Goal: Transaction & Acquisition: Purchase product/service

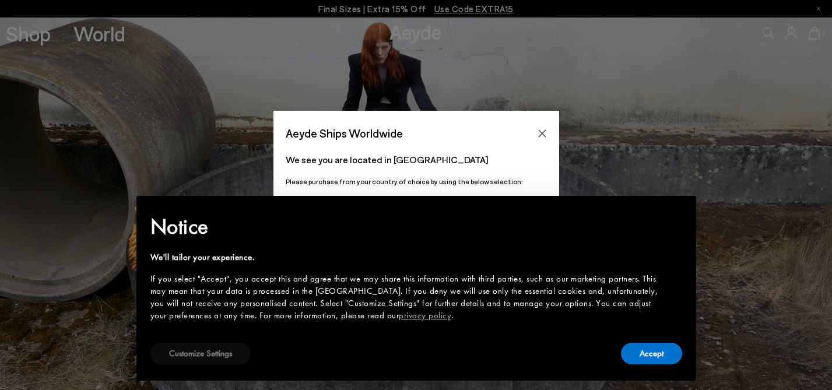
click at [196, 363] on button "Customize Settings" at bounding box center [200, 354] width 100 height 22
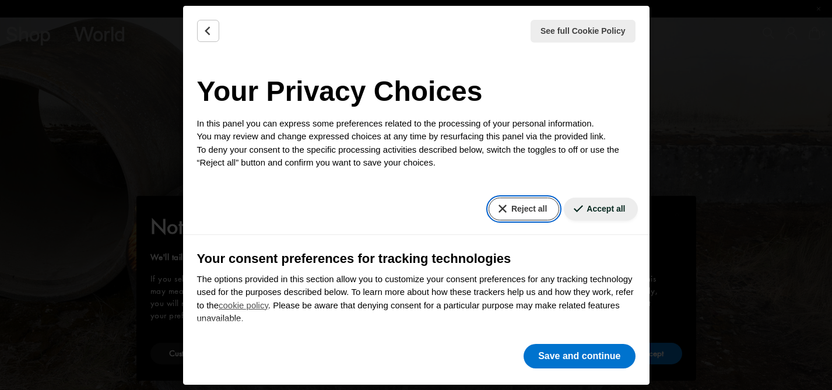
click at [543, 218] on button "Reject all" at bounding box center [524, 209] width 71 height 23
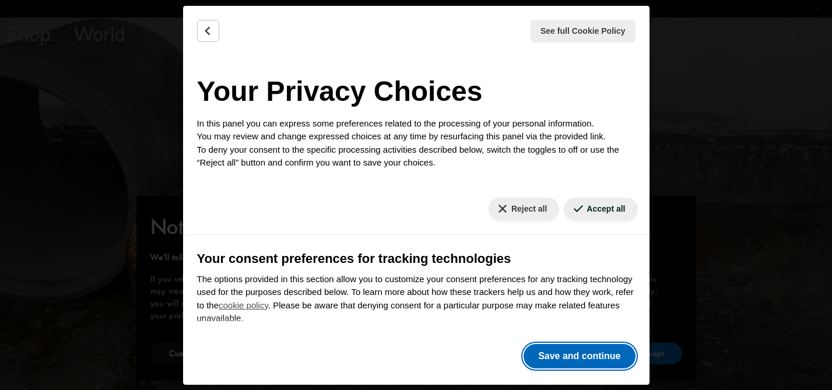
click at [556, 360] on button "Save and continue" at bounding box center [579, 356] width 111 height 24
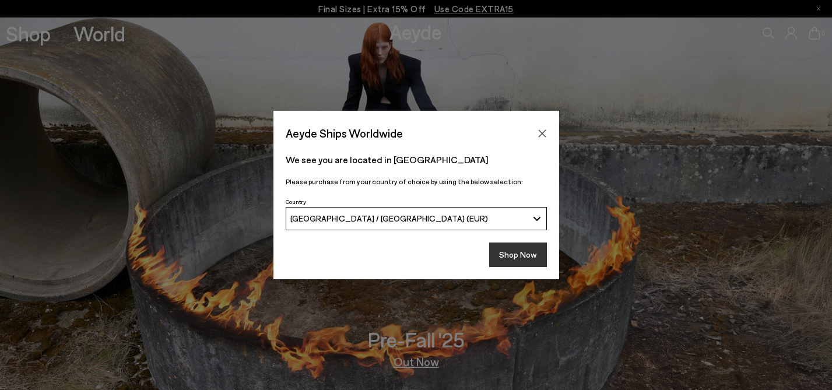
click at [529, 255] on button "Shop Now" at bounding box center [518, 255] width 58 height 24
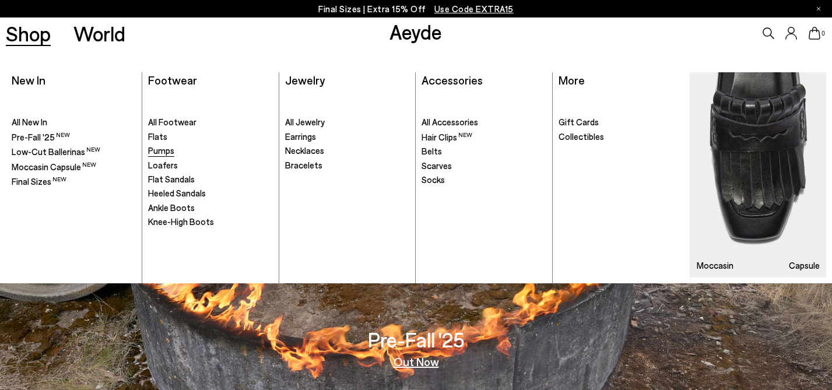
click at [163, 149] on span "Pumps" at bounding box center [161, 150] width 26 height 10
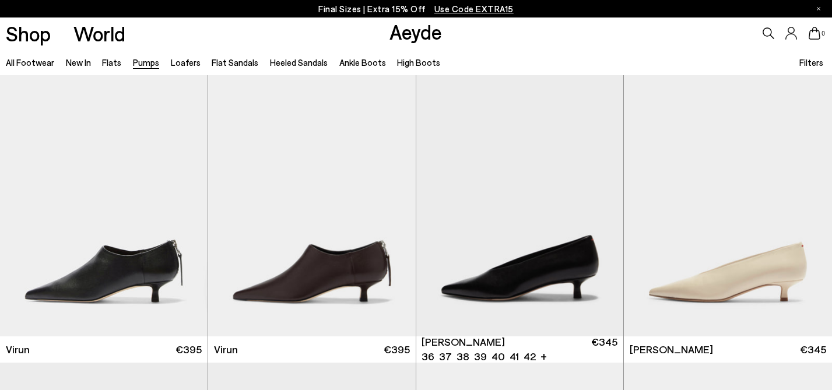
click at [810, 59] on span "Filters" at bounding box center [811, 62] width 24 height 10
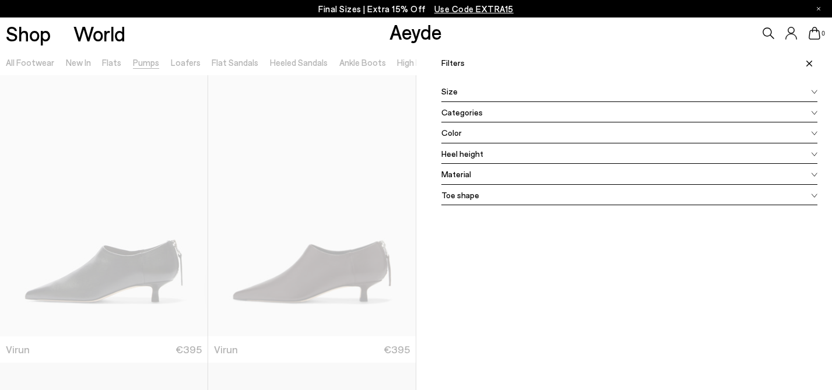
click at [462, 139] on div "Color" at bounding box center [629, 132] width 377 height 21
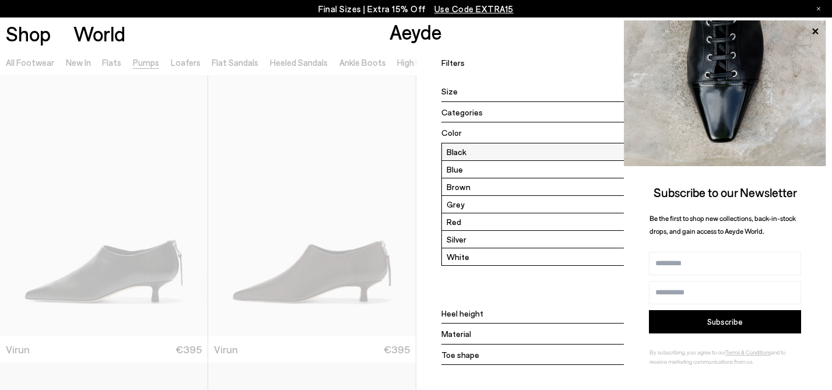
click at [465, 153] on label "Black" at bounding box center [629, 151] width 375 height 17
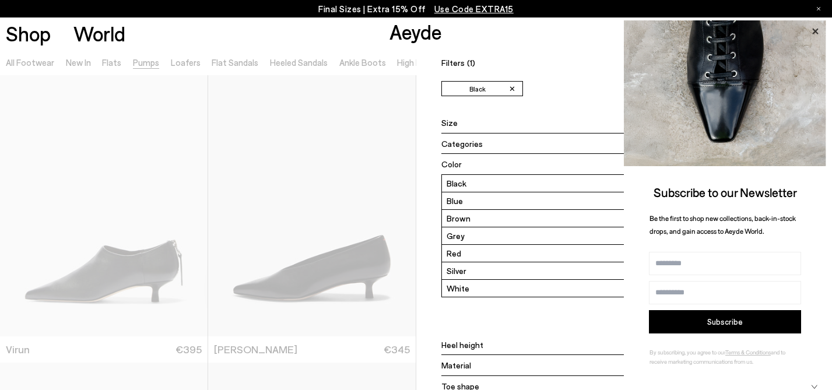
click at [817, 28] on icon at bounding box center [815, 31] width 6 height 6
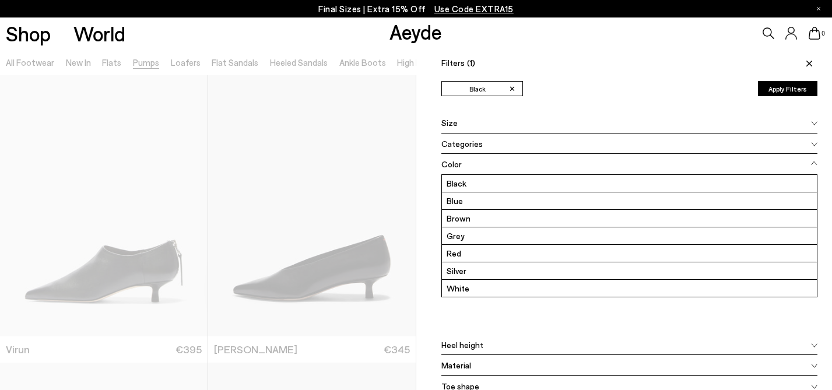
click at [500, 166] on div "Color" at bounding box center [629, 164] width 377 height 21
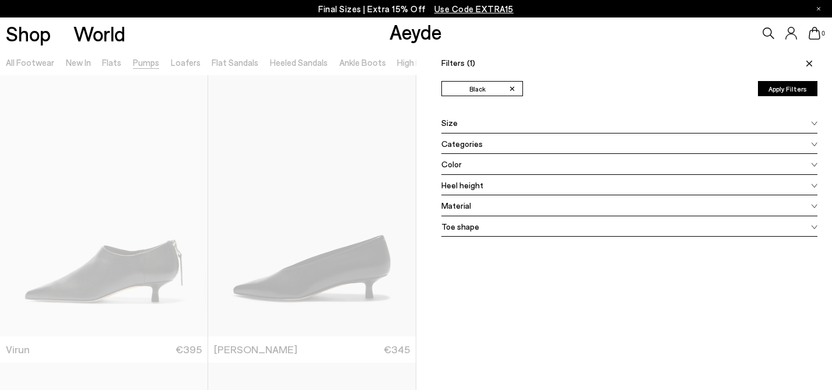
click at [496, 228] on div "Toe shape" at bounding box center [629, 226] width 377 height 21
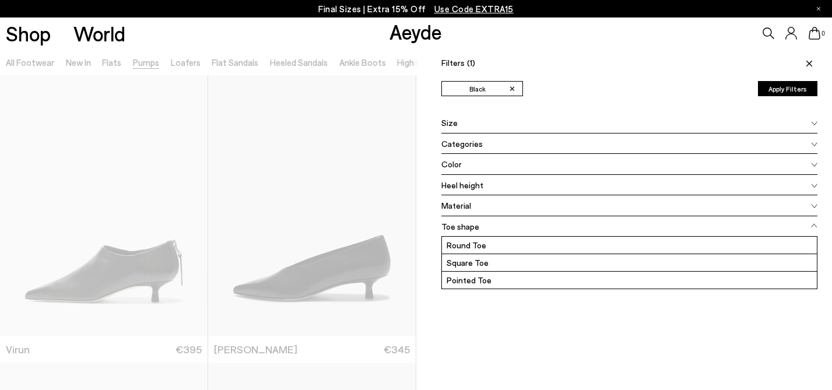
click at [496, 228] on div "Toe shape" at bounding box center [629, 226] width 377 height 21
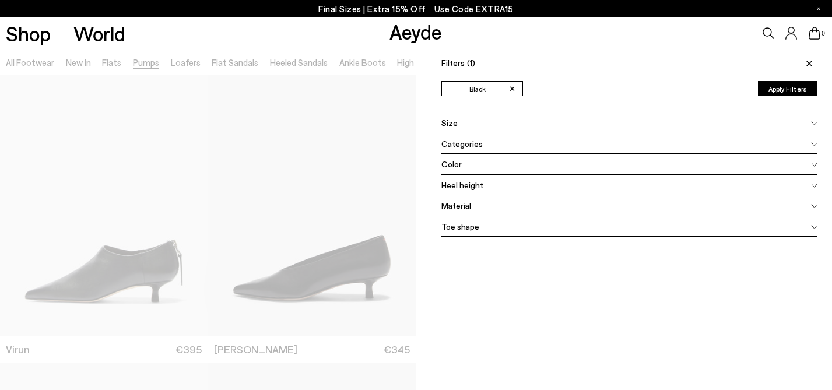
click at [484, 181] on div "Heel height" at bounding box center [629, 185] width 377 height 21
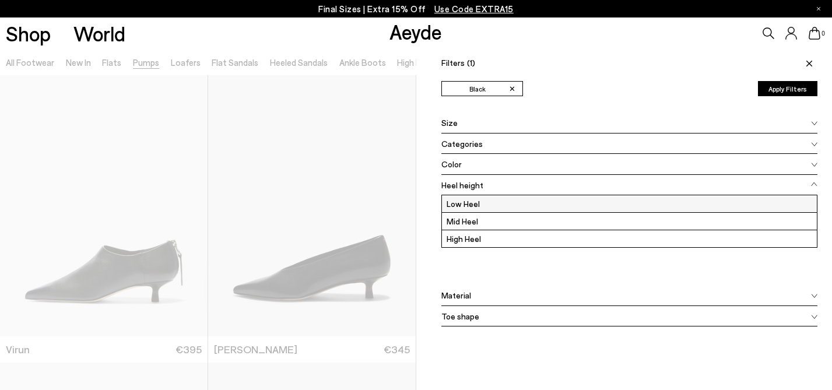
click at [480, 203] on label "Low Heel" at bounding box center [629, 203] width 375 height 17
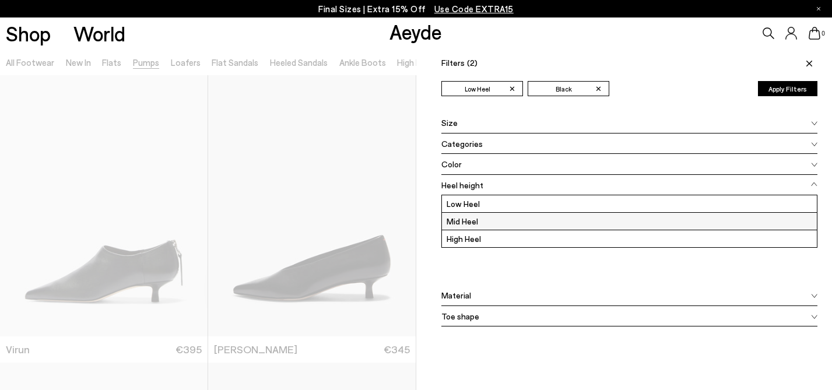
click at [479, 222] on label "Mid Heel" at bounding box center [629, 221] width 375 height 17
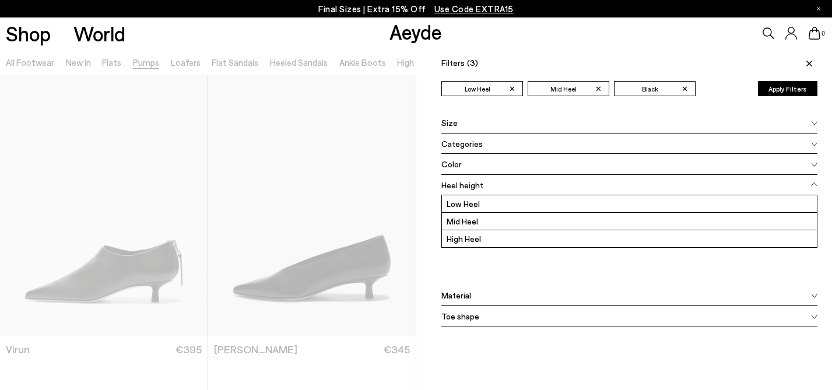
click at [489, 184] on div "Heel height" at bounding box center [629, 185] width 377 height 21
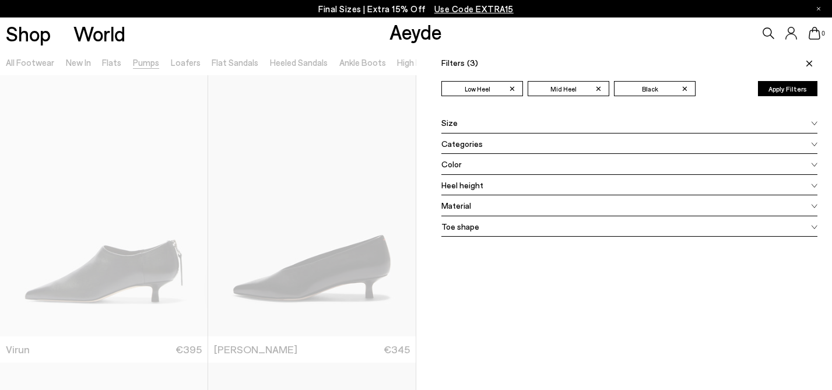
click at [792, 89] on button "Apply Filters" at bounding box center [787, 88] width 59 height 15
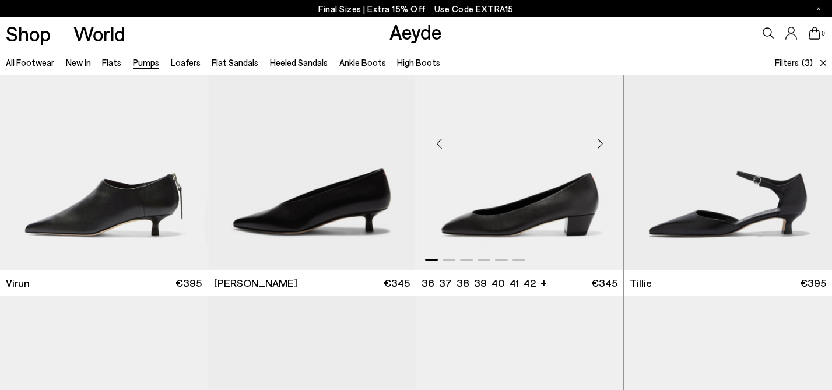
scroll to position [66, 0]
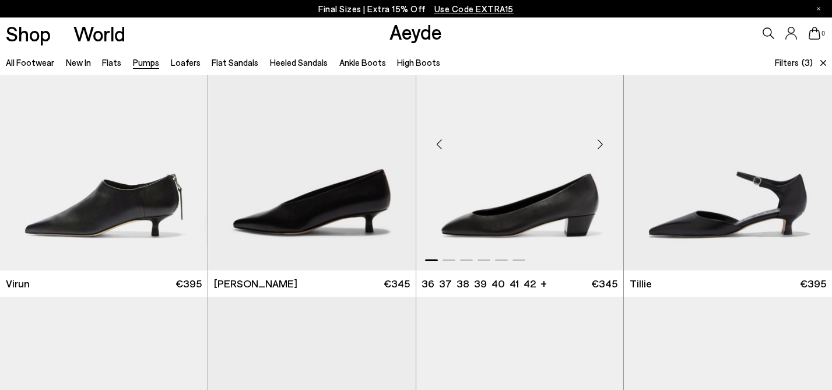
click at [601, 145] on div "Next slide" at bounding box center [599, 144] width 35 height 35
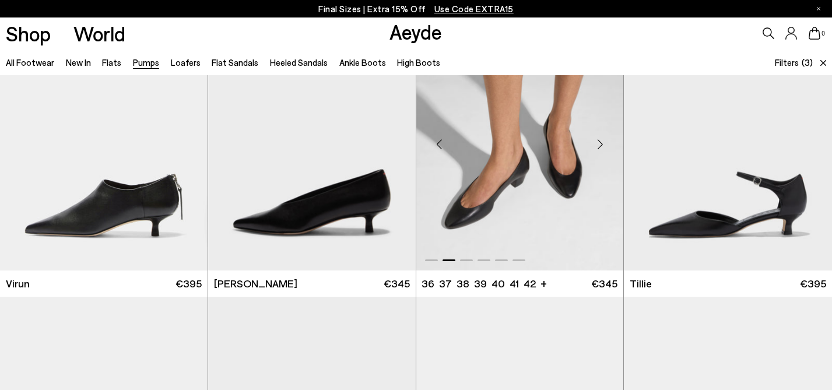
click at [601, 145] on div "Next slide" at bounding box center [599, 144] width 35 height 35
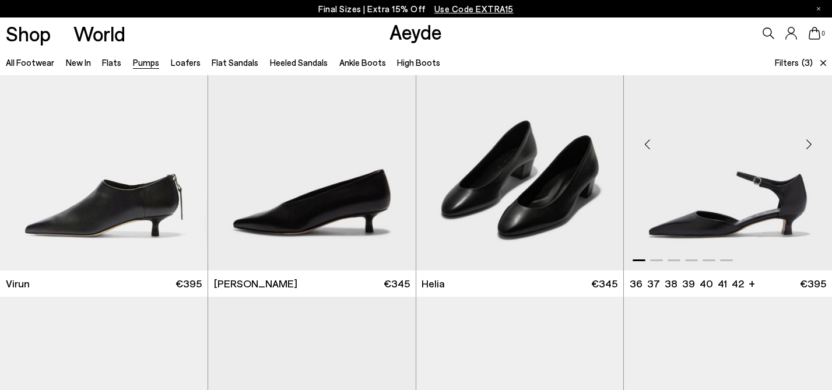
click at [807, 148] on div "Next slide" at bounding box center [808, 144] width 35 height 35
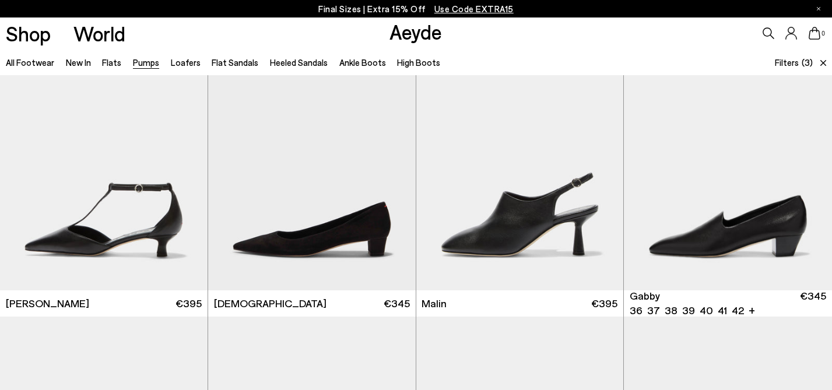
scroll to position [335, 0]
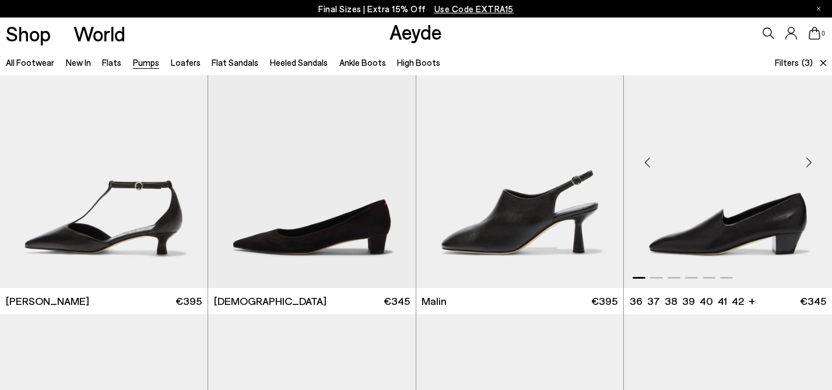
click at [808, 158] on div "Next slide" at bounding box center [808, 162] width 35 height 35
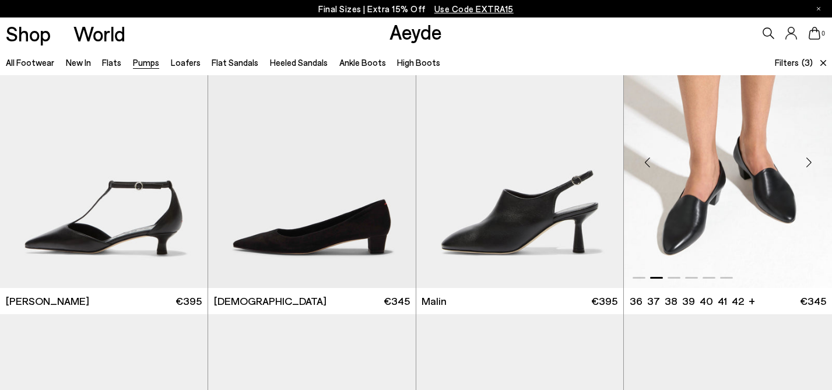
click at [650, 163] on div "Previous slide" at bounding box center [647, 162] width 35 height 35
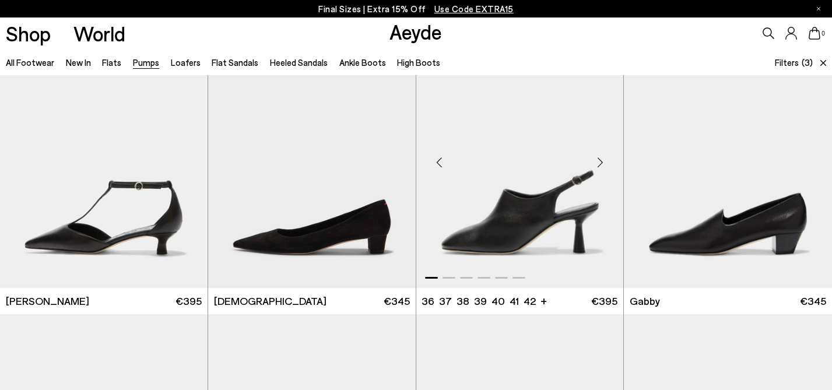
click at [601, 161] on div "Next slide" at bounding box center [599, 162] width 35 height 35
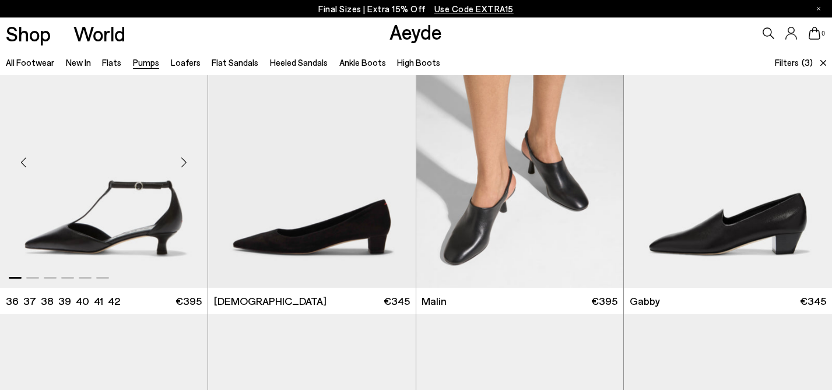
click at [181, 166] on div "Next slide" at bounding box center [184, 162] width 35 height 35
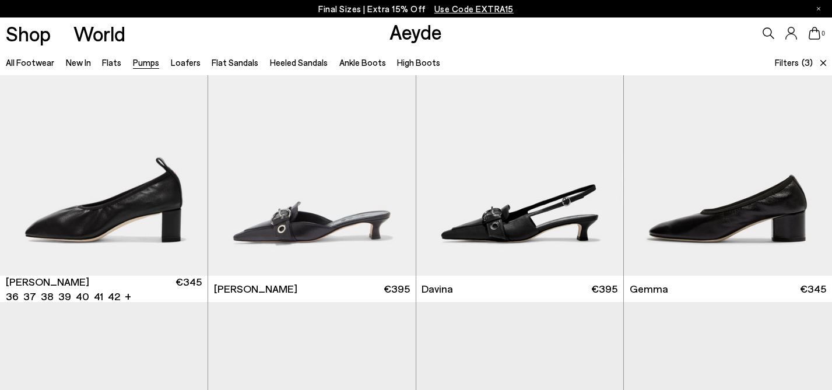
scroll to position [599, 0]
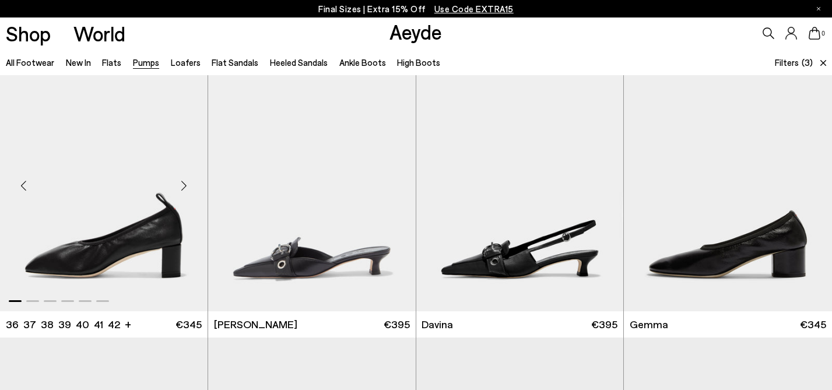
click at [185, 183] on div "Next slide" at bounding box center [184, 185] width 35 height 35
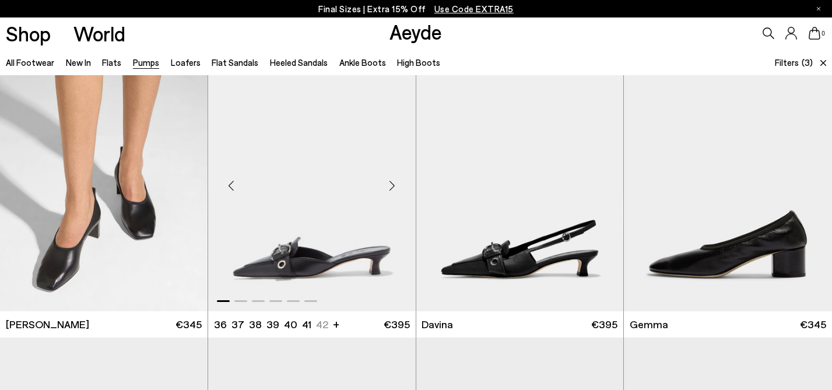
click at [393, 187] on div "Next slide" at bounding box center [392, 185] width 35 height 35
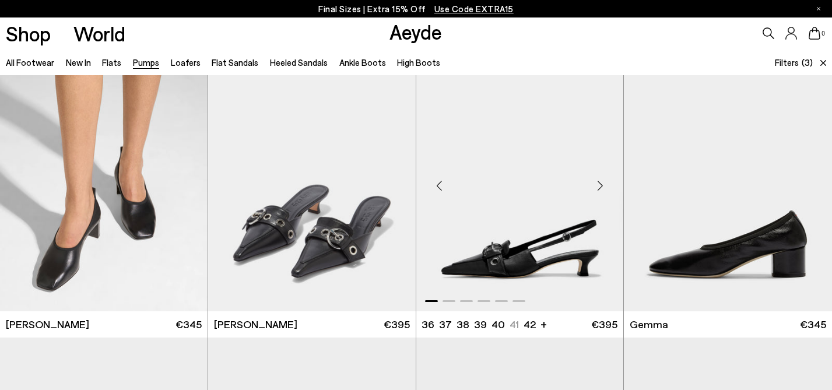
click at [598, 191] on div "Next slide" at bounding box center [599, 185] width 35 height 35
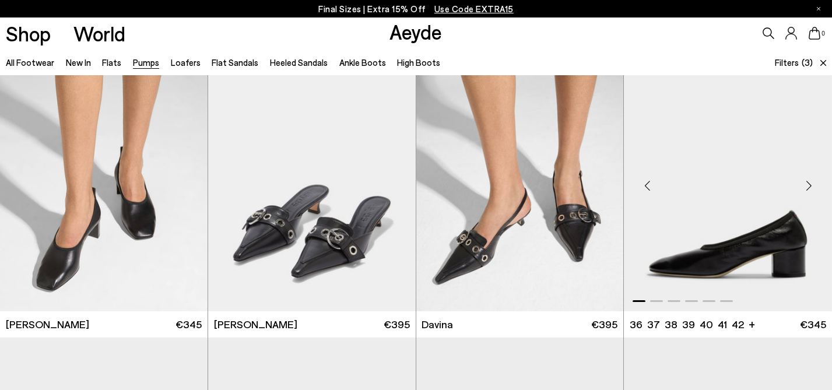
click at [809, 184] on div "Next slide" at bounding box center [808, 185] width 35 height 35
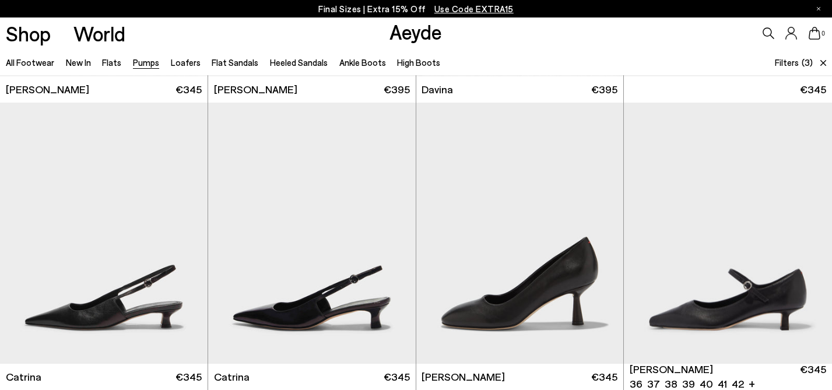
scroll to position [893, 0]
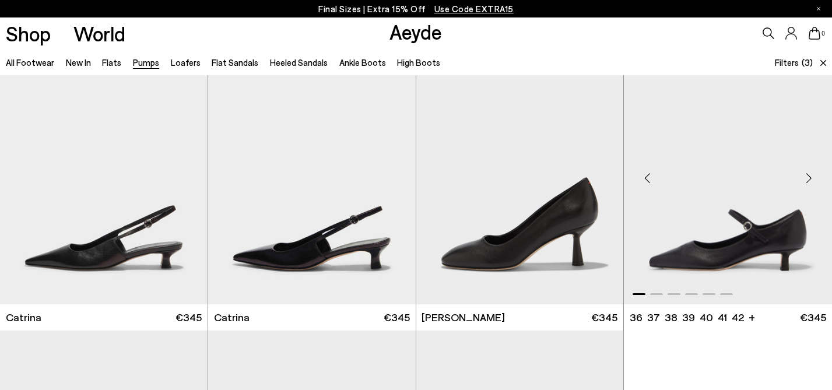
click at [809, 181] on div "Next slide" at bounding box center [808, 178] width 35 height 35
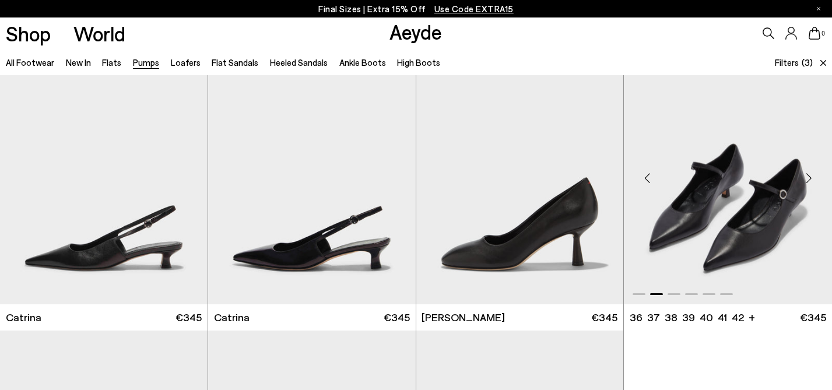
click at [809, 181] on div "Next slide" at bounding box center [808, 178] width 35 height 35
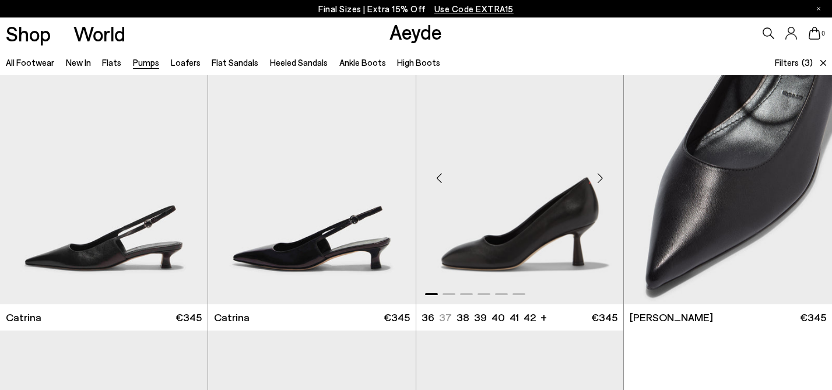
click at [599, 178] on div "Next slide" at bounding box center [599, 178] width 35 height 35
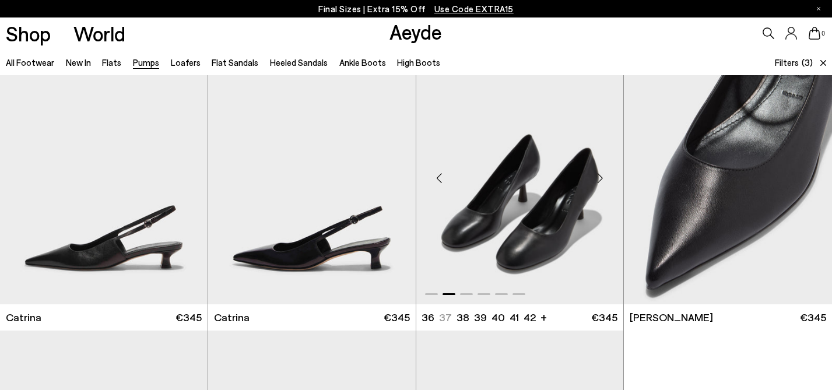
click at [599, 178] on div "Next slide" at bounding box center [599, 178] width 35 height 35
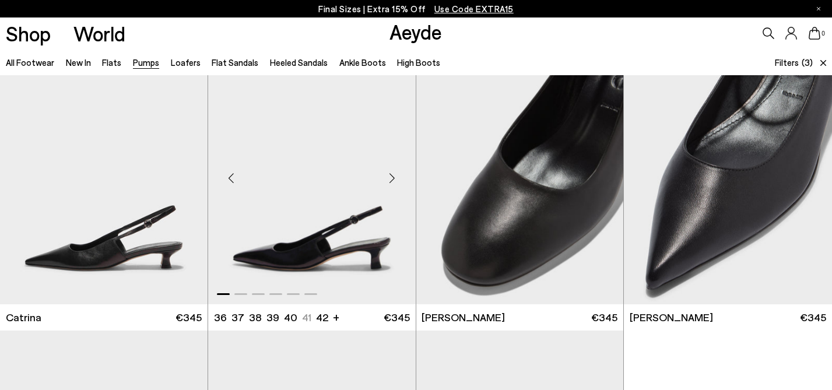
click at [391, 178] on div "Next slide" at bounding box center [392, 178] width 35 height 35
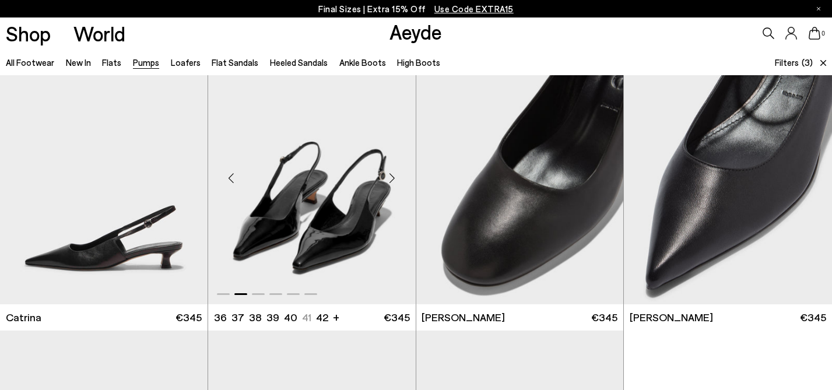
click at [391, 177] on div "Next slide" at bounding box center [392, 178] width 35 height 35
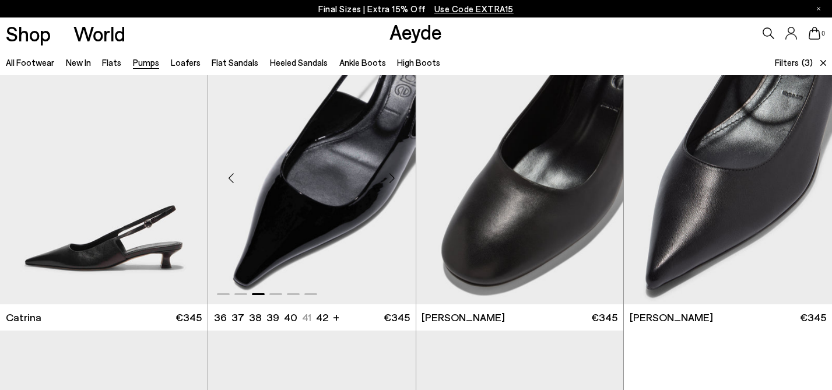
click at [390, 177] on div "Next slide" at bounding box center [392, 178] width 35 height 35
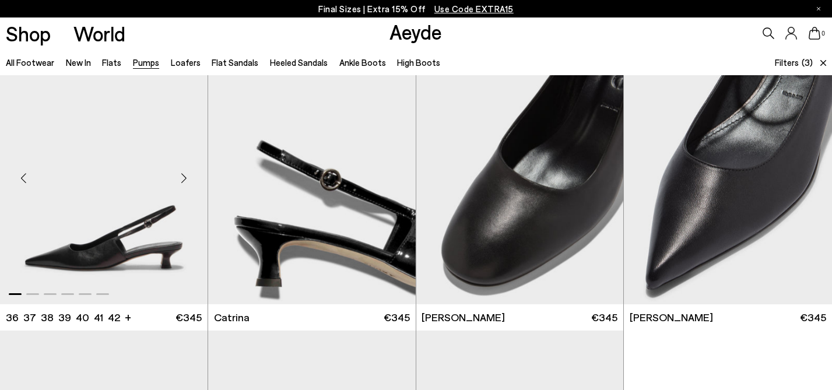
click at [182, 178] on div "Next slide" at bounding box center [184, 178] width 35 height 35
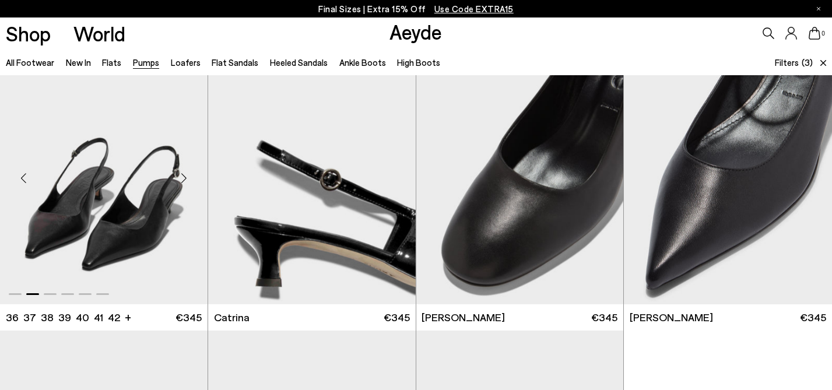
click at [182, 178] on div "Next slide" at bounding box center [184, 178] width 35 height 35
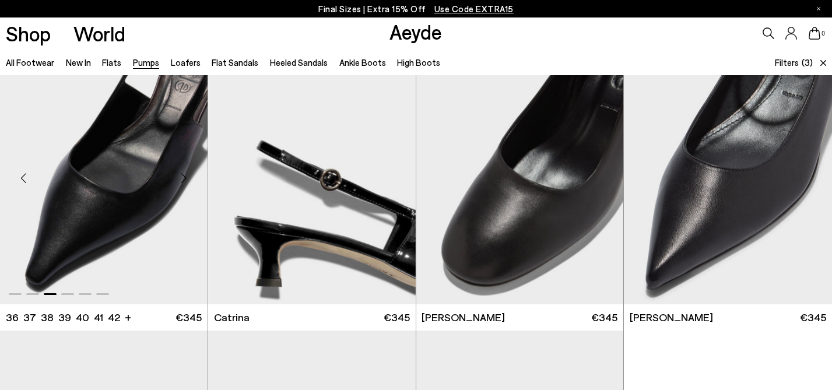
click at [183, 178] on div "Next slide" at bounding box center [184, 178] width 35 height 35
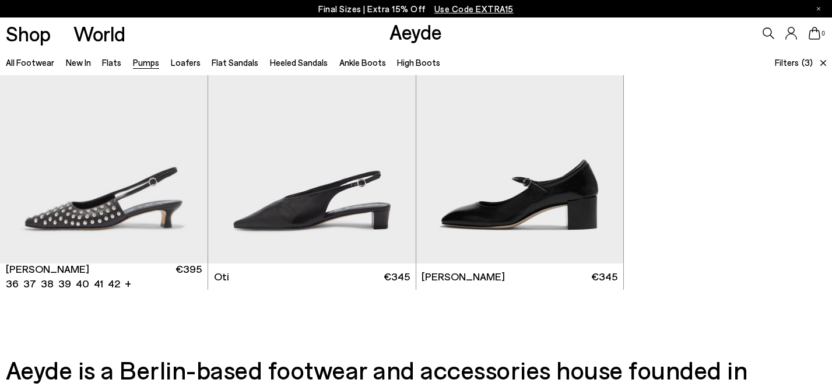
scroll to position [1212, 0]
